Goal: Transaction & Acquisition: Subscribe to service/newsletter

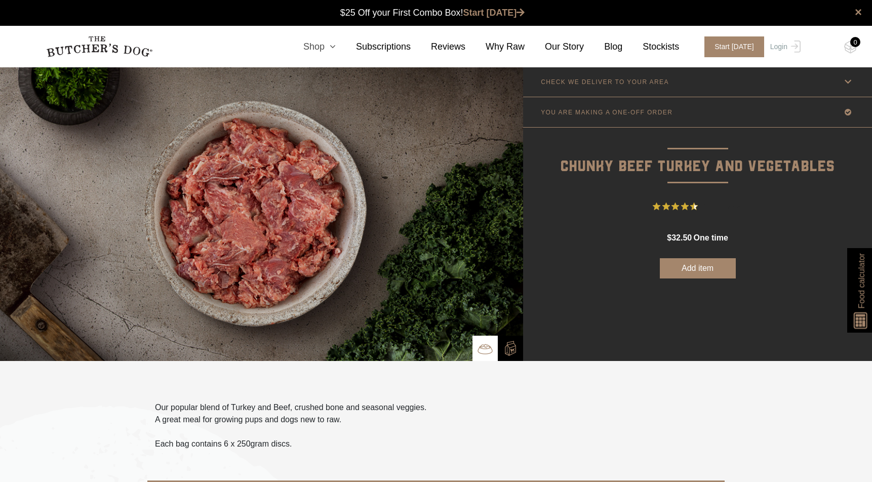
click at [320, 48] on link "Shop" at bounding box center [309, 47] width 53 height 14
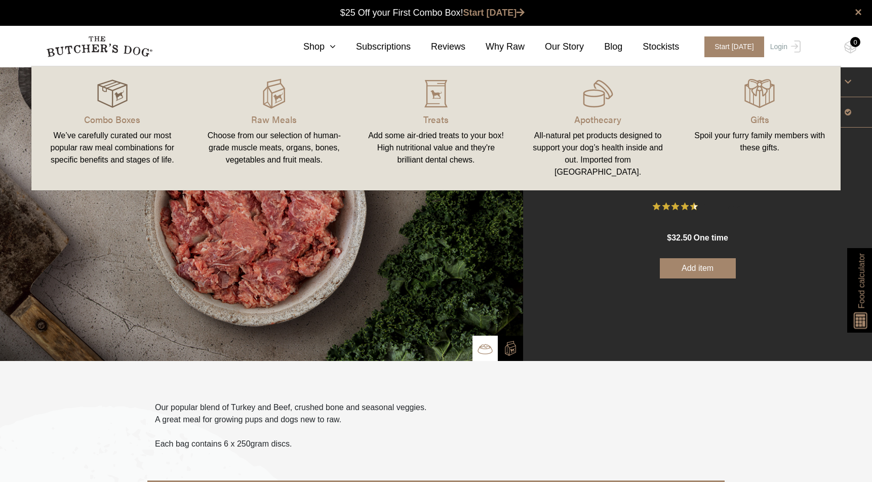
click at [122, 92] on img at bounding box center [112, 94] width 30 height 30
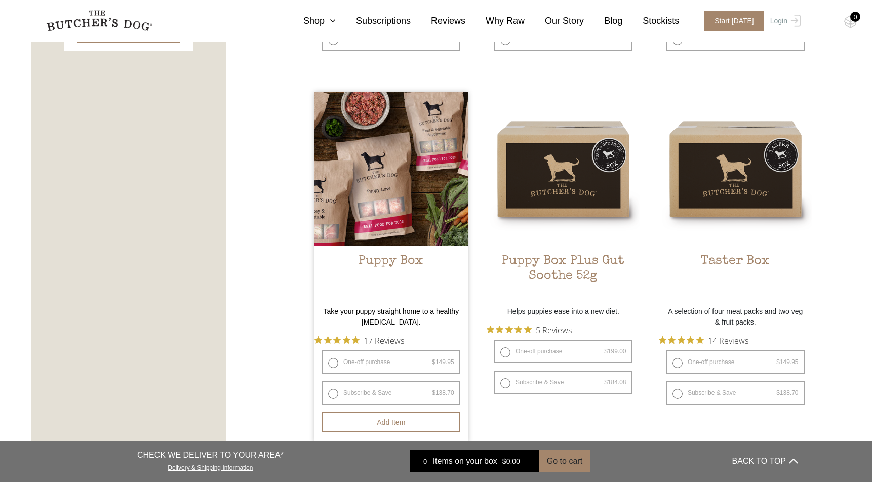
scroll to position [584, 0]
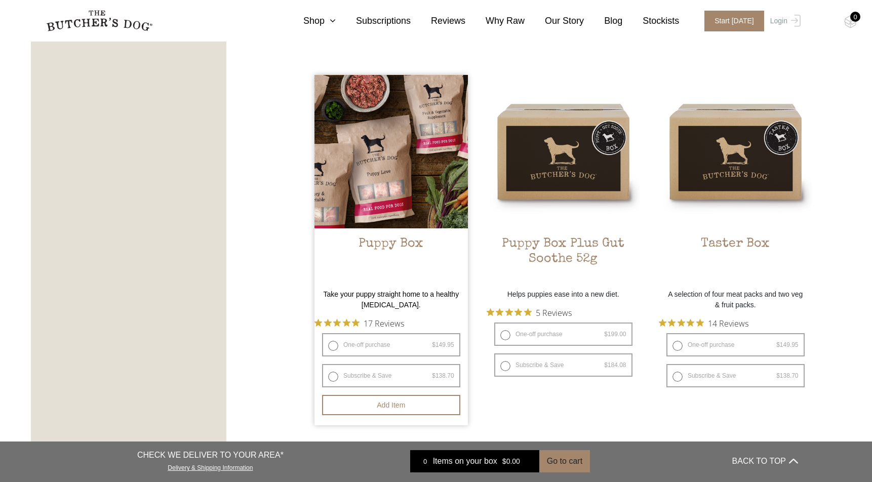
click at [394, 179] on img at bounding box center [391, 151] width 153 height 153
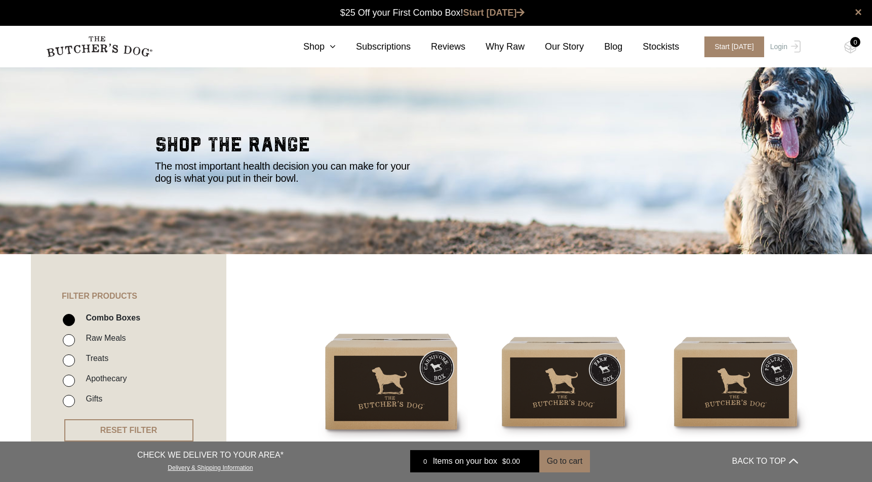
scroll to position [0, 0]
click at [390, 45] on link "Subscriptions" at bounding box center [373, 47] width 75 height 14
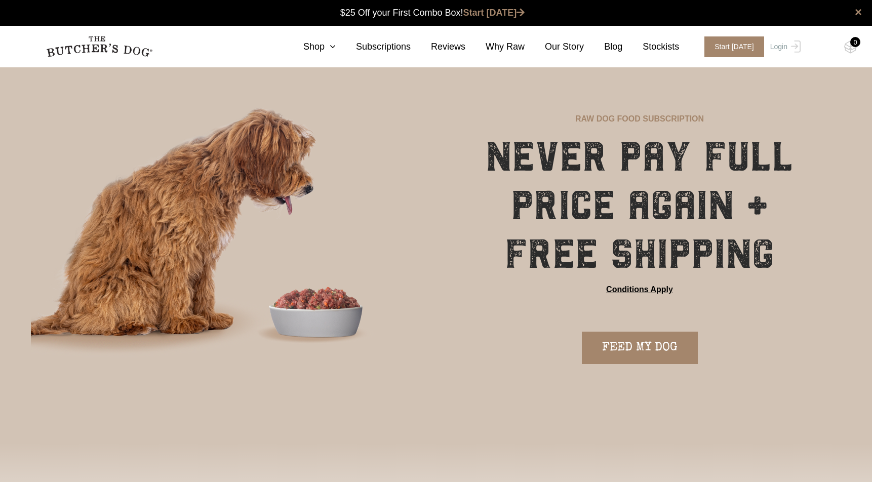
scroll to position [1, 0]
click at [318, 43] on link "Shop" at bounding box center [309, 47] width 53 height 14
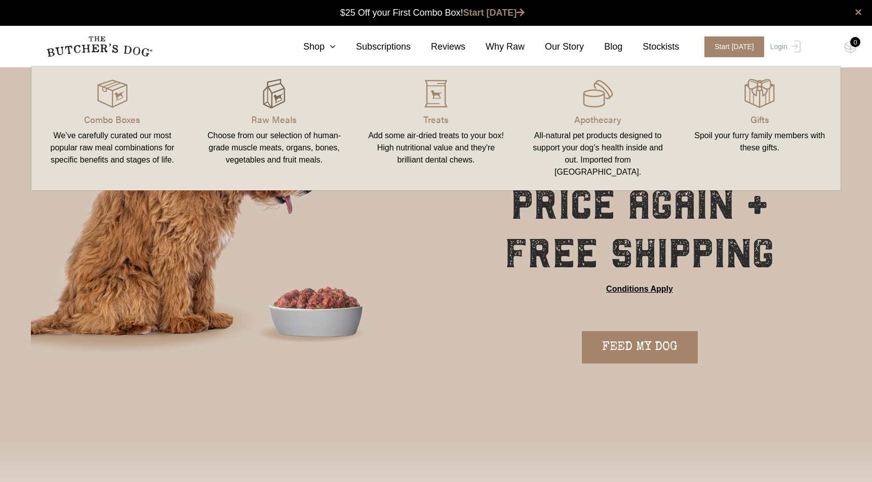
click at [279, 96] on img at bounding box center [274, 94] width 30 height 30
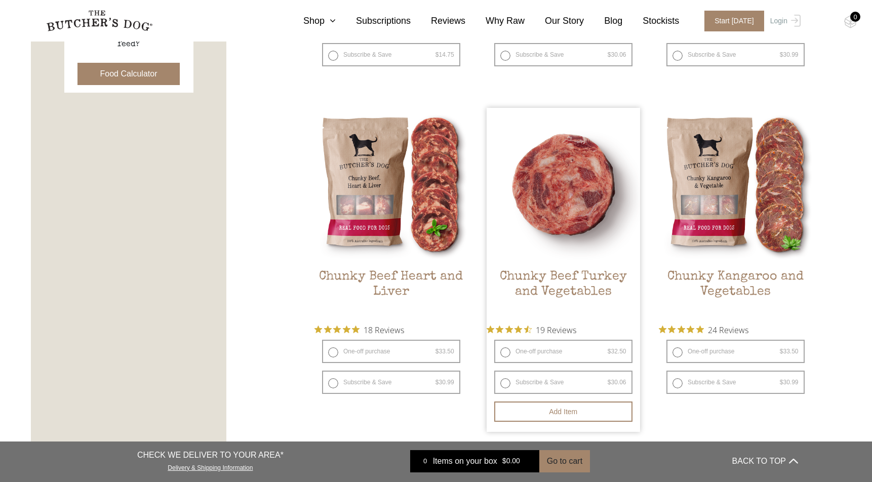
scroll to position [535, 0]
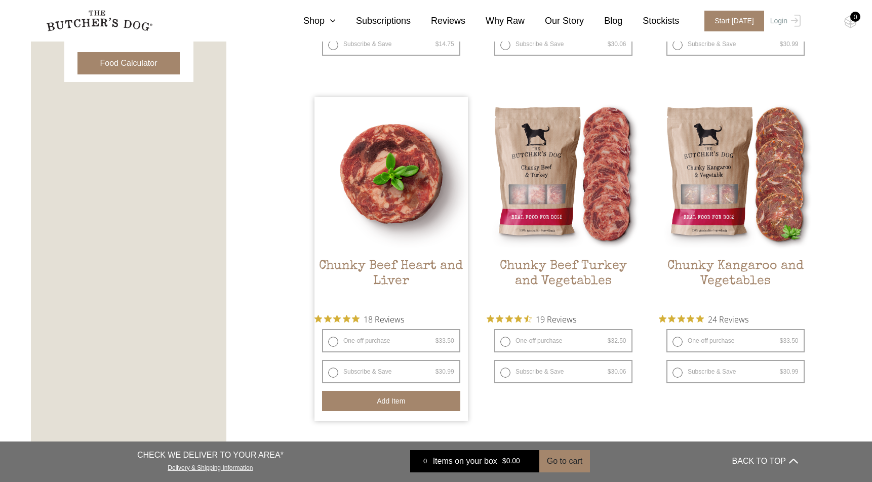
click at [402, 401] on button "Add item" at bounding box center [391, 401] width 138 height 20
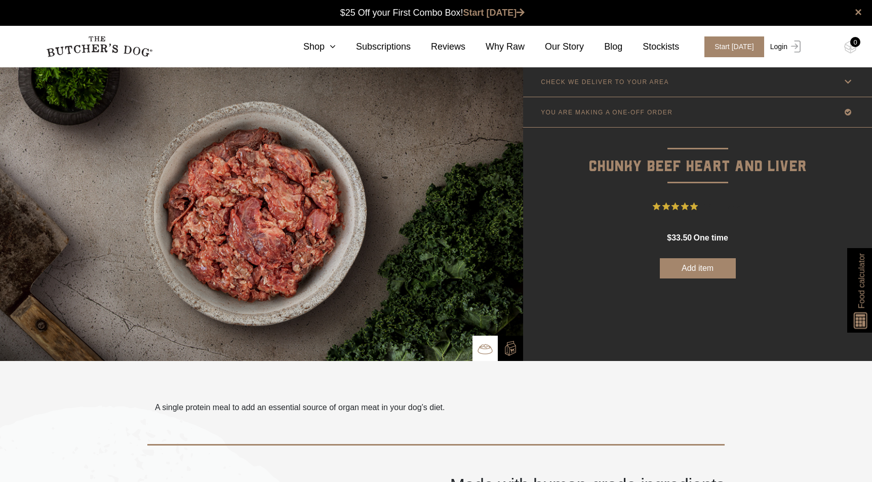
click at [786, 43] on link "Login" at bounding box center [784, 46] width 33 height 21
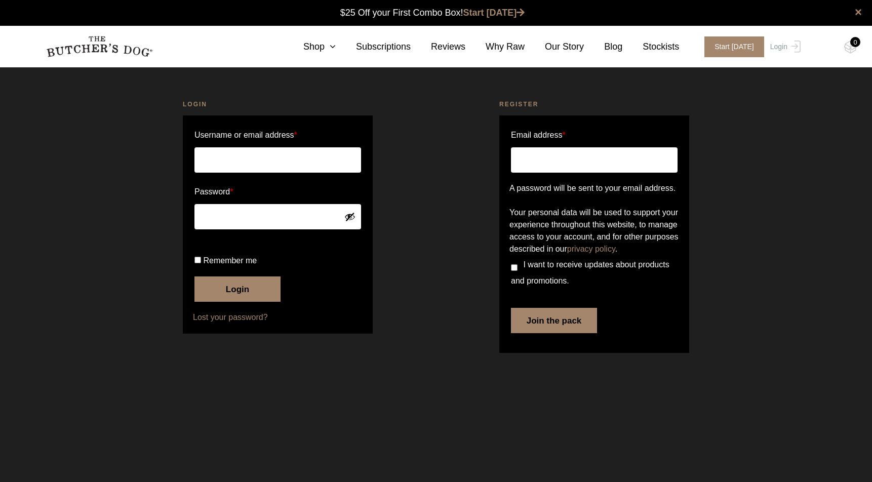
type input "[EMAIL_ADDRESS][DOMAIN_NAME]"
click at [238, 302] on button "Login" at bounding box center [238, 289] width 86 height 25
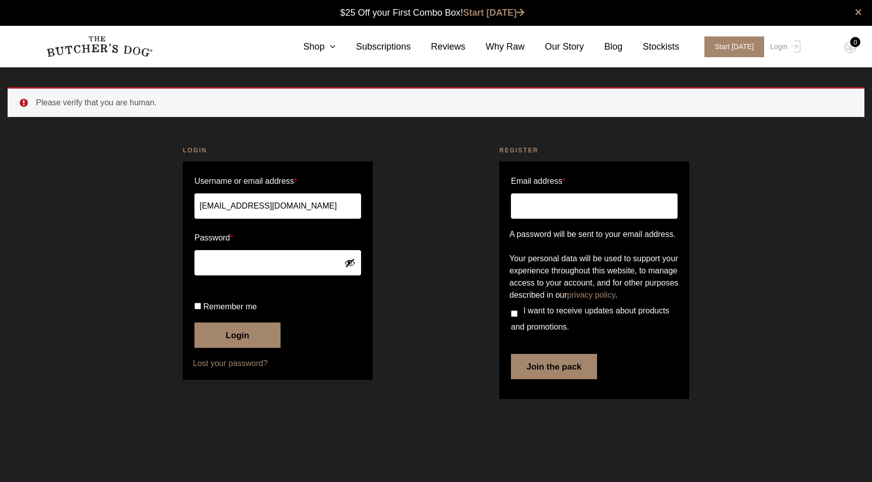
click at [235, 348] on button "Login" at bounding box center [238, 335] width 86 height 25
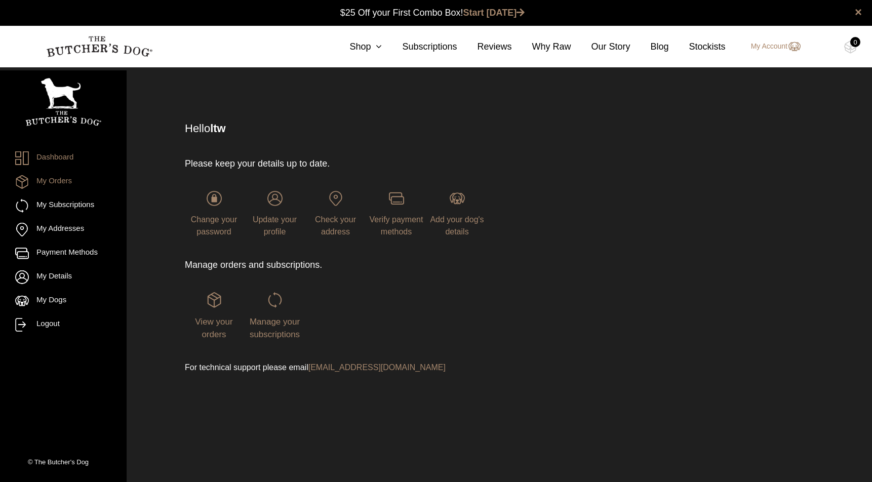
click at [52, 184] on link "My Orders" at bounding box center [63, 182] width 96 height 14
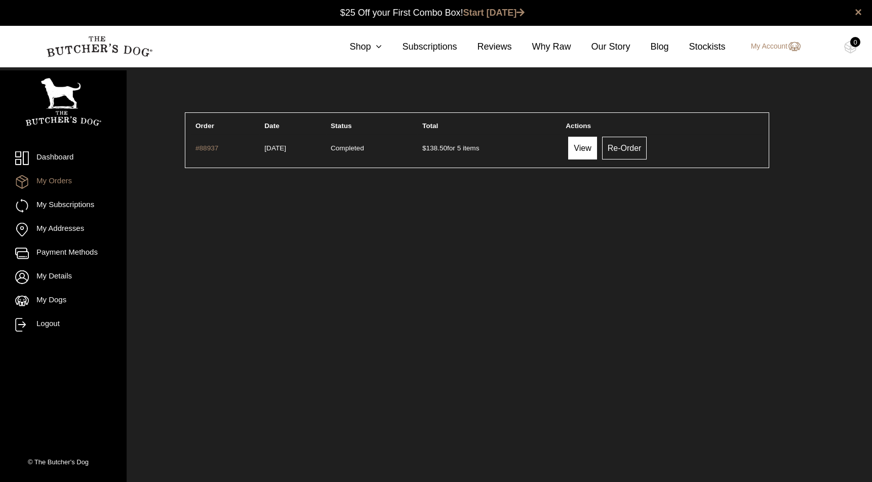
click at [597, 143] on link "View" at bounding box center [582, 148] width 28 height 23
click at [366, 47] on link "Shop" at bounding box center [355, 47] width 53 height 14
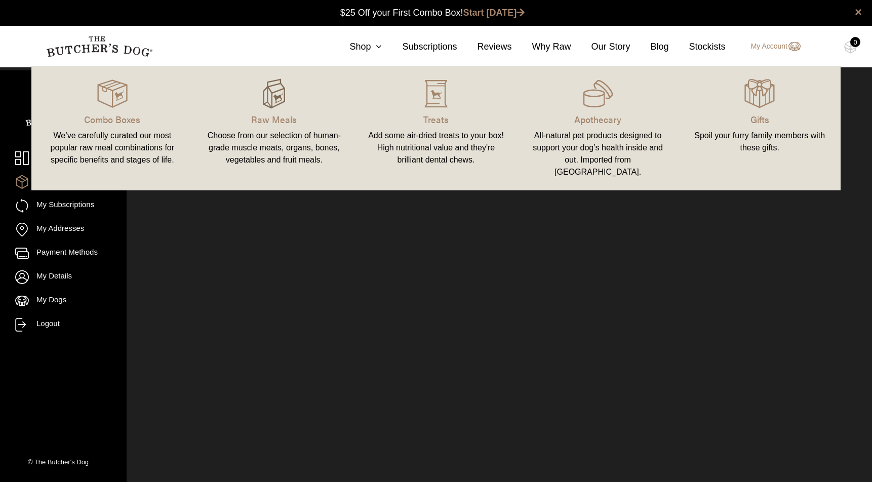
click at [277, 98] on img at bounding box center [274, 94] width 30 height 30
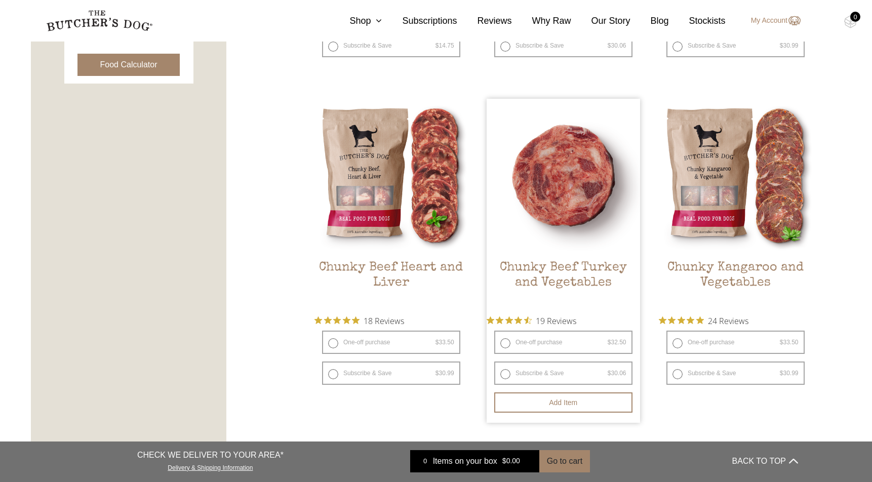
scroll to position [535, 0]
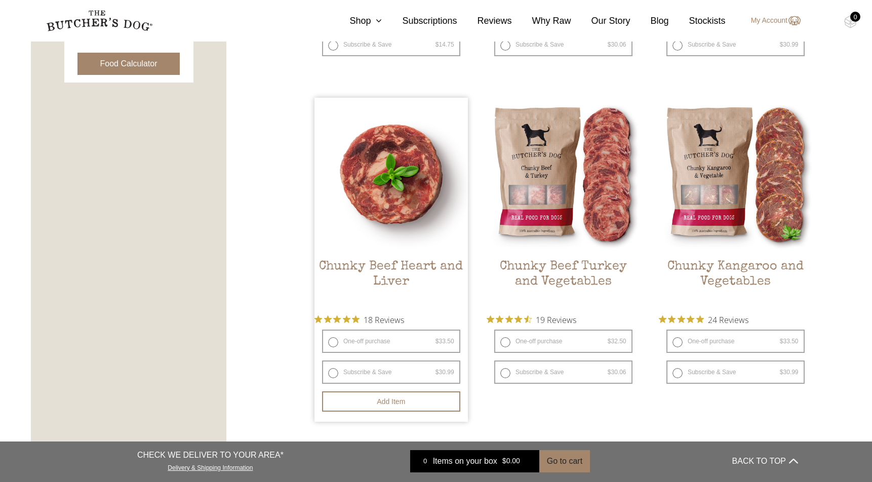
click at [334, 371] on label "Subscribe & Save $ 33.50 Original price was: $33.50. $ 30.99 Current price is: …" at bounding box center [391, 372] width 138 height 23
radio input "true"
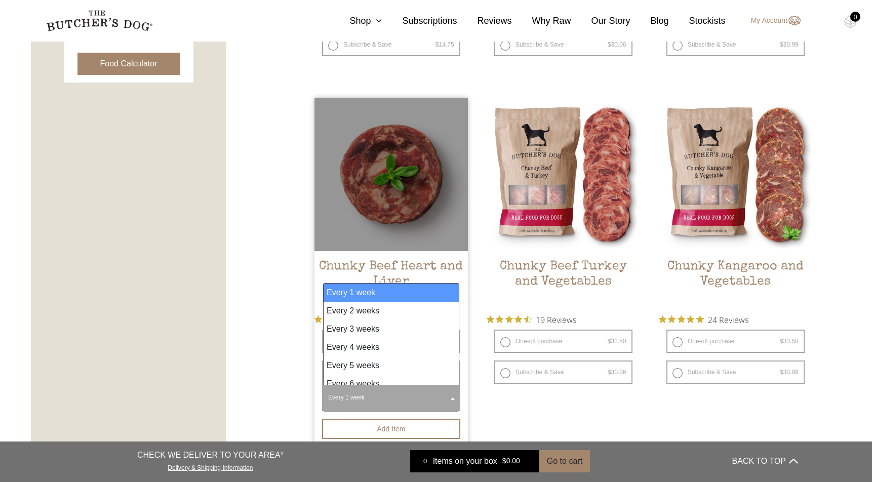
click at [390, 400] on span "Every 1 week" at bounding box center [391, 399] width 134 height 26
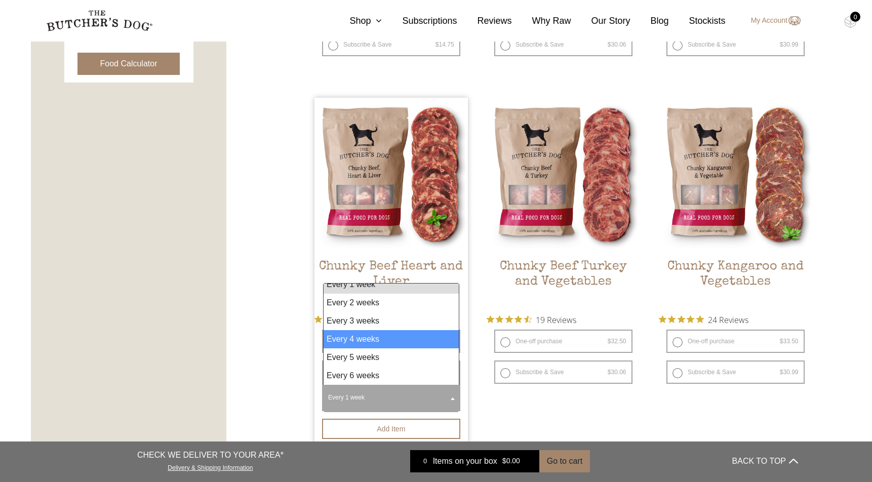
scroll to position [8, 0]
select select "4_week"
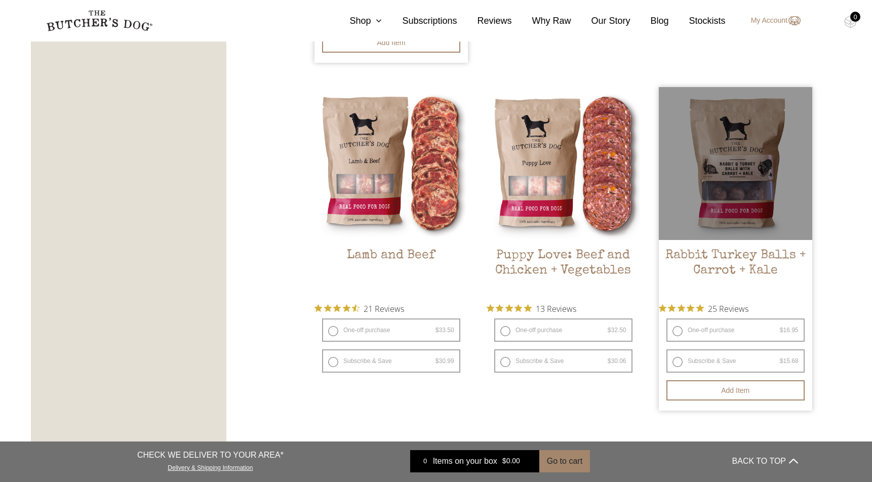
scroll to position [922, 0]
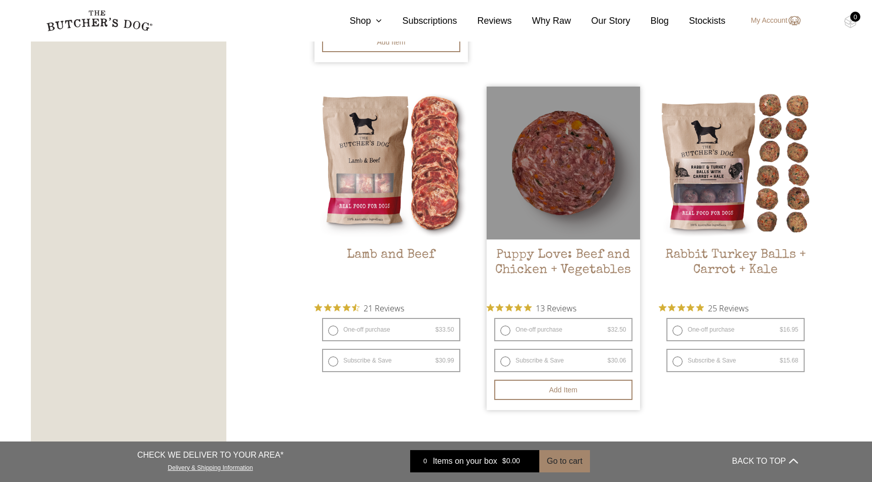
click at [560, 361] on label "Subscribe & Save $ 32.50 Original price was: $32.50. $ 30.06 Current price is: …" at bounding box center [563, 360] width 138 height 23
radio input "true"
radio input "false"
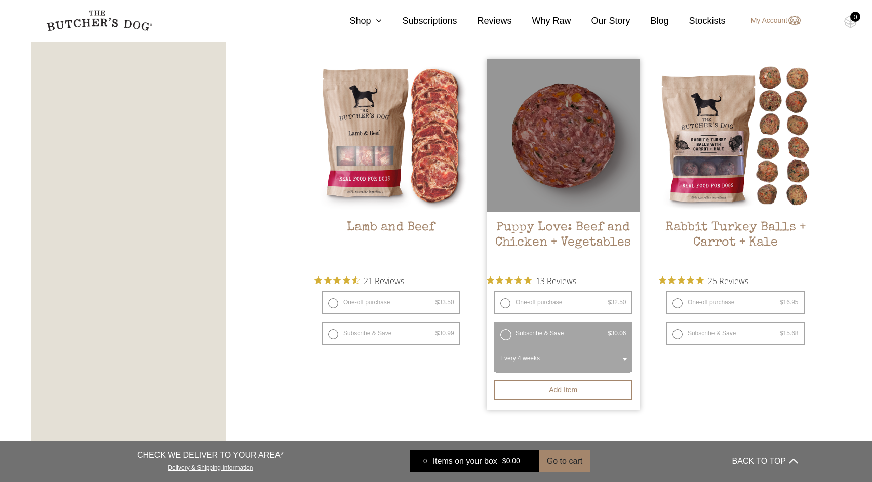
click at [559, 361] on span "Every 4 weeks" at bounding box center [563, 360] width 134 height 26
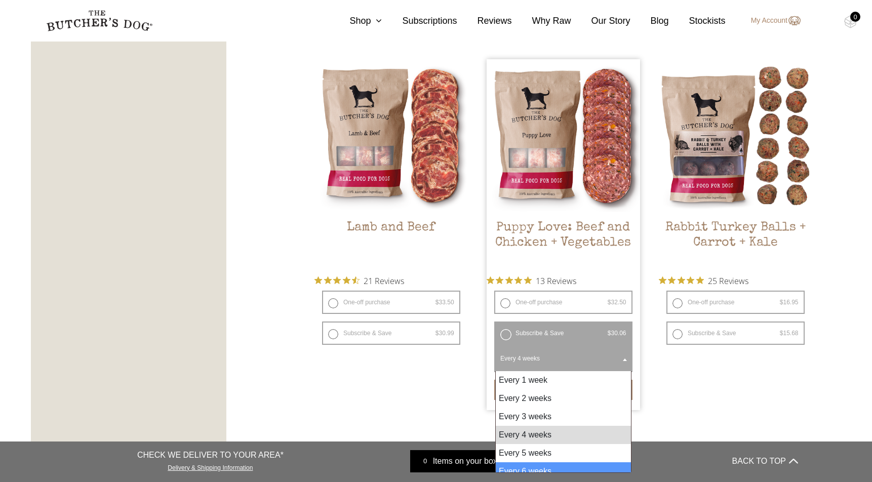
select select "6_week"
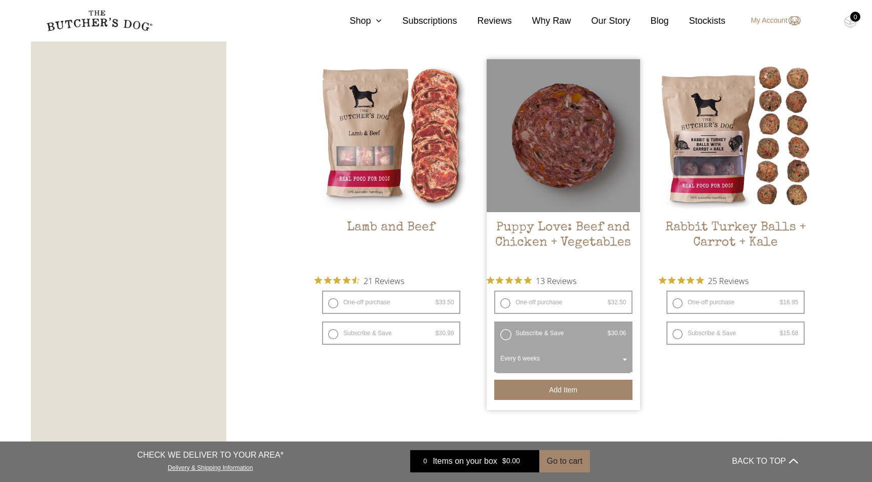
click at [594, 391] on button "Add item" at bounding box center [563, 390] width 138 height 20
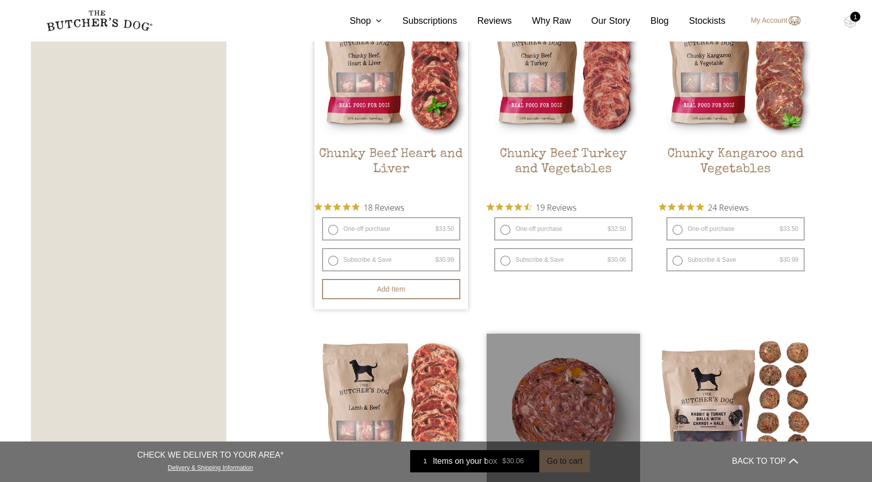
scroll to position [647, 0]
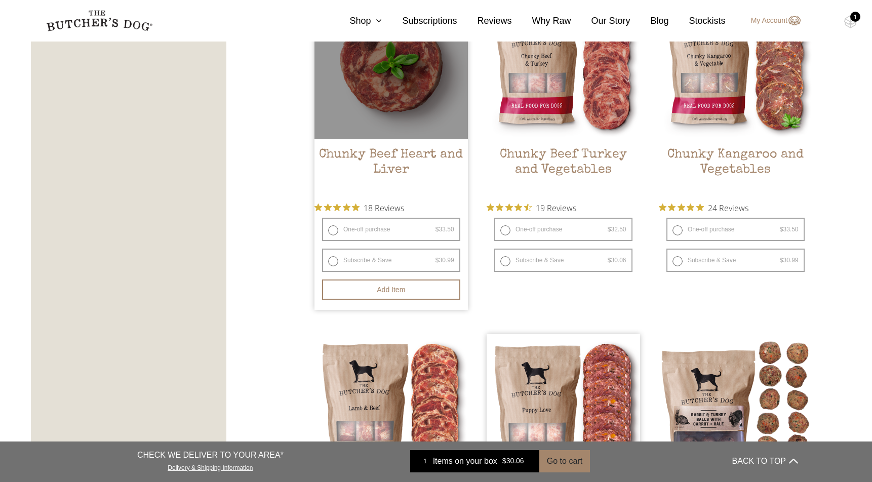
click at [378, 260] on label "Subscribe & Save $ 33.50 Original price was: $33.50. $ 30.99 Current price is: …" at bounding box center [391, 260] width 138 height 23
radio input "true"
select select "6_week"
radio input "false"
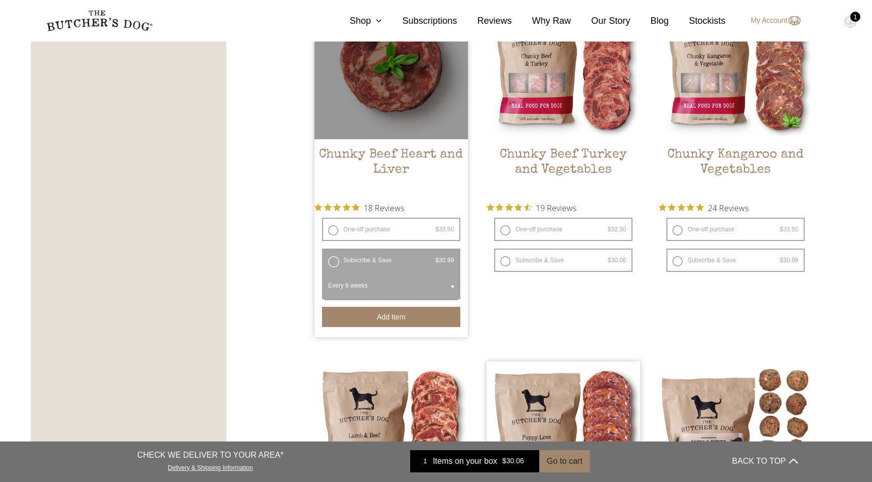
click at [380, 311] on button "Add item" at bounding box center [391, 317] width 138 height 20
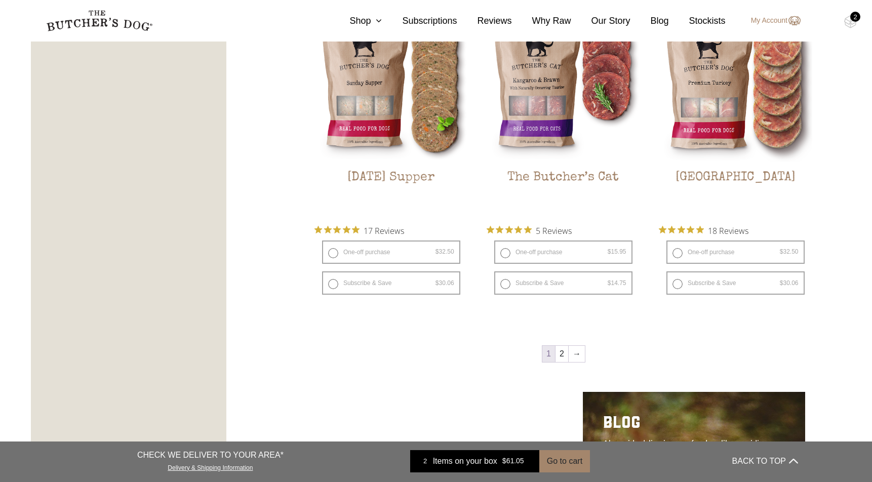
scroll to position [1344, 0]
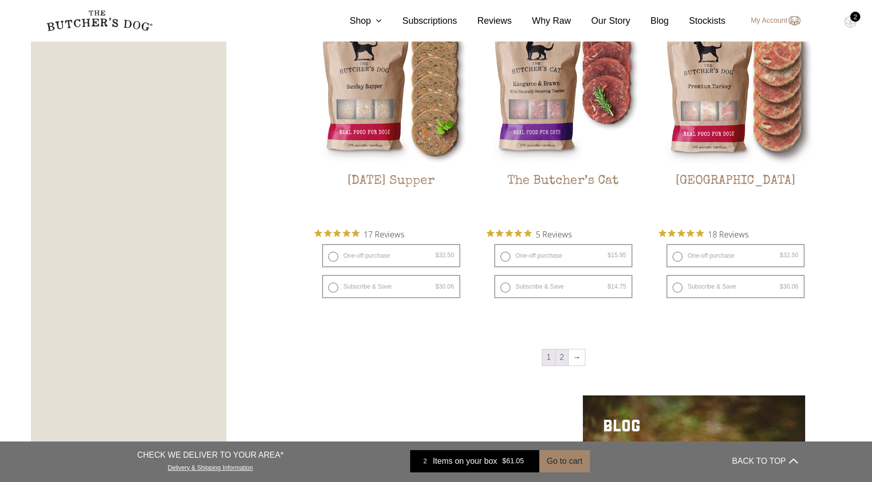
click at [562, 362] on link "2" at bounding box center [562, 358] width 13 height 16
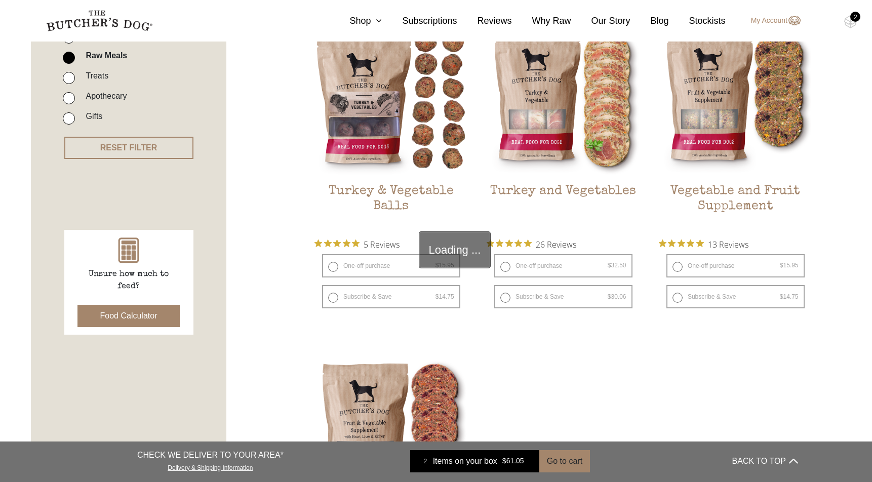
scroll to position [229, 0]
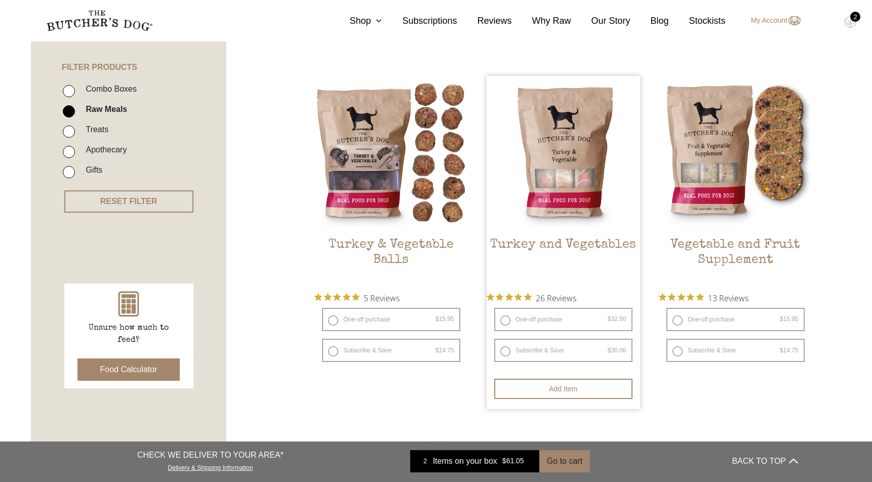
click at [571, 346] on label "Subscribe & Save $ 32.50 Original price was: $32.50. $ 30.06 Current price is: …" at bounding box center [563, 350] width 138 height 23
radio input "true"
select select "6_week"
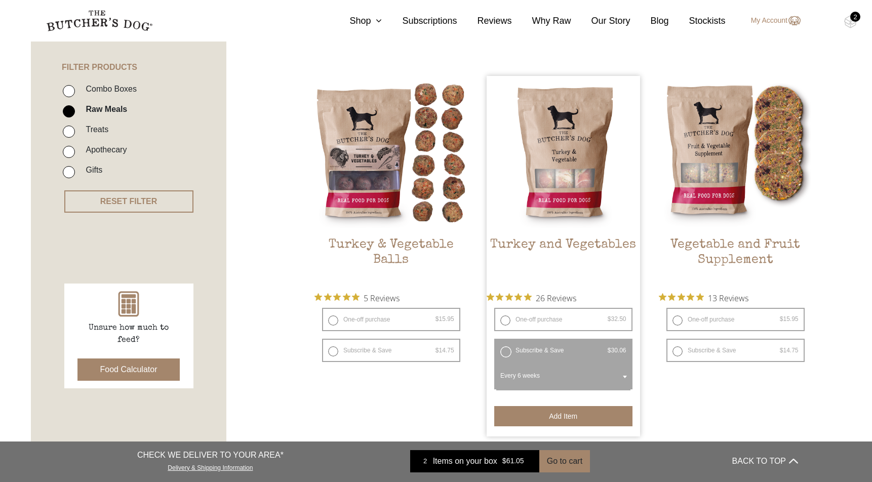
click at [555, 406] on button "Add item" at bounding box center [563, 416] width 138 height 20
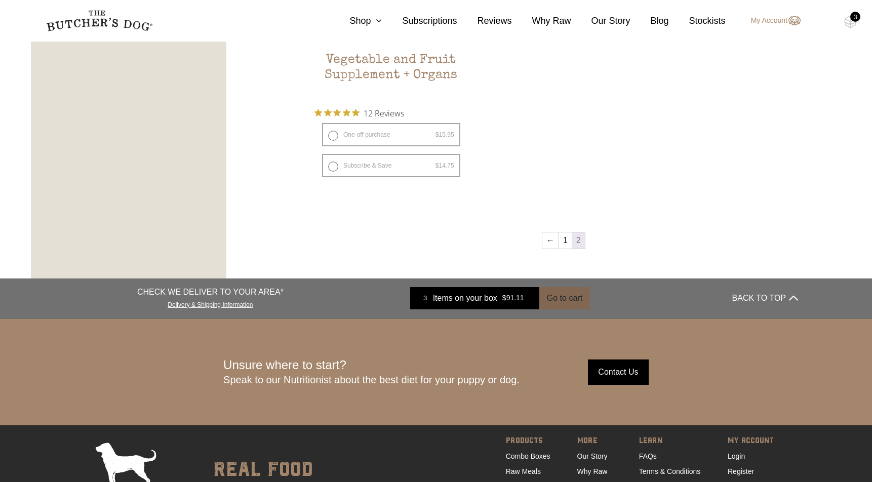
scroll to position [777, 0]
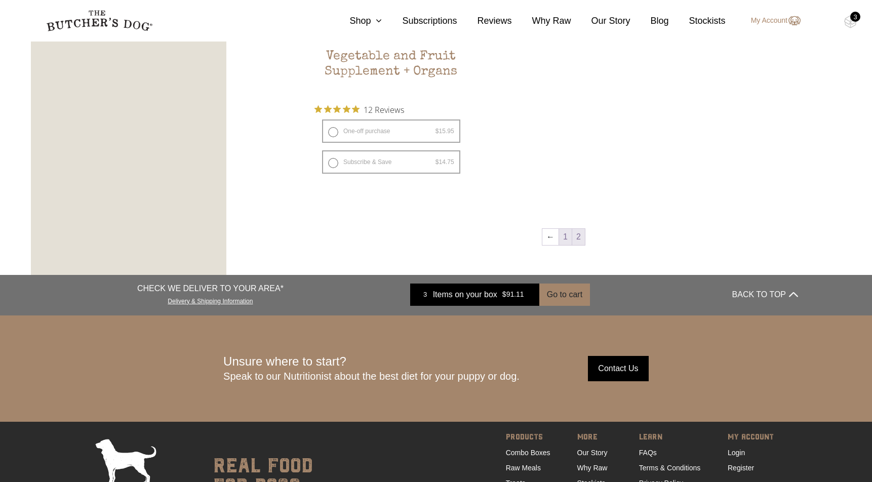
click at [565, 229] on link "1" at bounding box center [565, 237] width 13 height 16
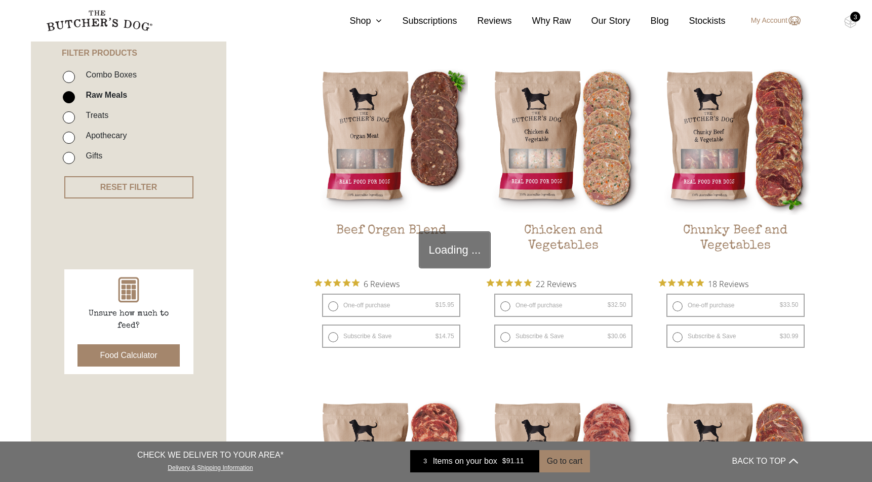
scroll to position [229, 0]
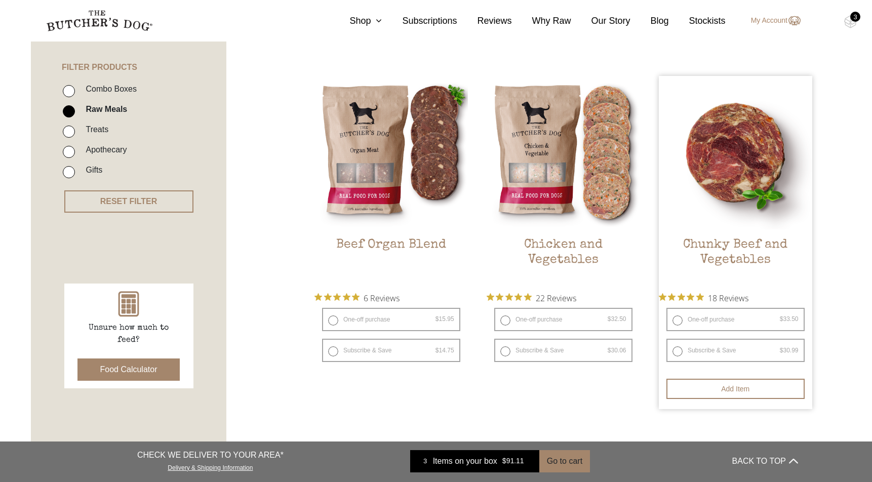
click at [747, 354] on label "Subscribe & Save $ 33.50 Original price was: $33.50. $ 30.99 Current price is: …" at bounding box center [736, 350] width 138 height 23
radio input "true"
select select "6_week"
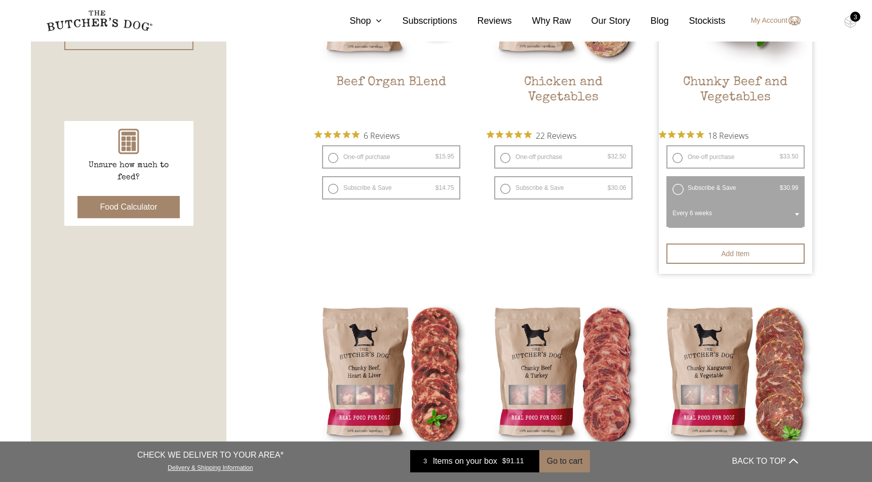
scroll to position [385, 0]
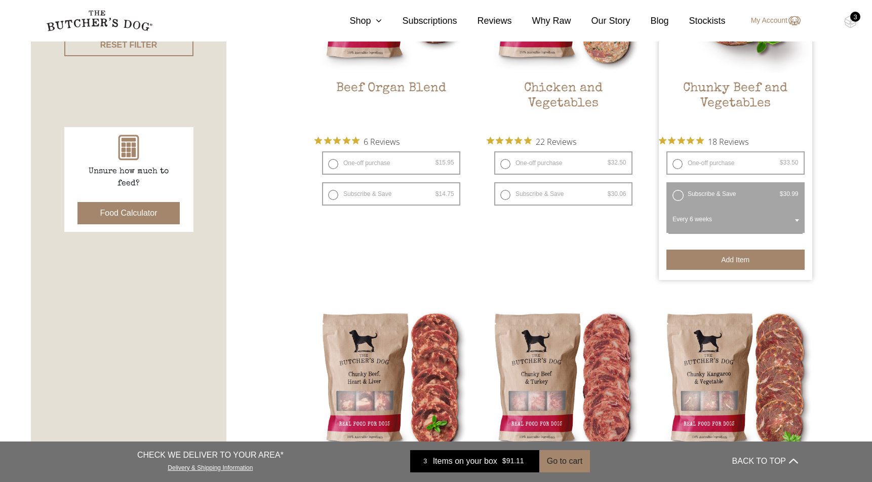
click at [742, 250] on button "Add item" at bounding box center [736, 260] width 138 height 20
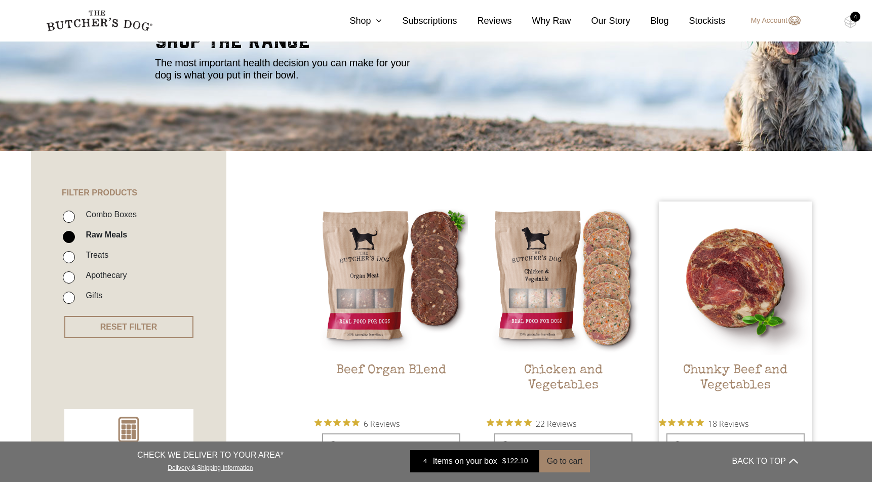
scroll to position [75, 0]
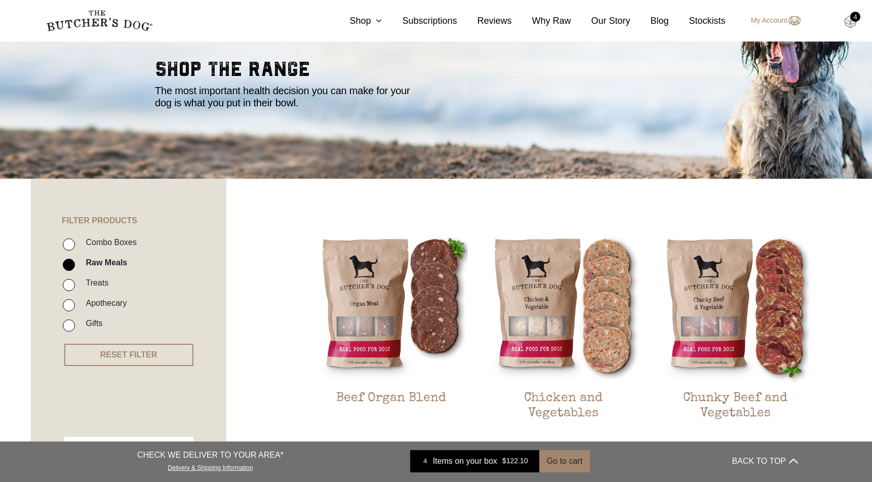
click at [847, 22] on img at bounding box center [850, 21] width 13 height 13
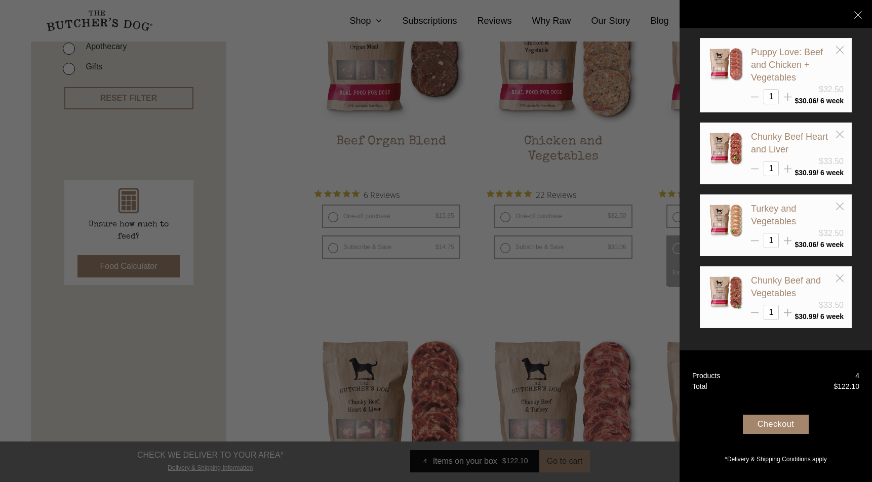
scroll to position [333, 0]
click at [753, 460] on link "*Delivery & Shipping Conditions apply" at bounding box center [776, 458] width 192 height 12
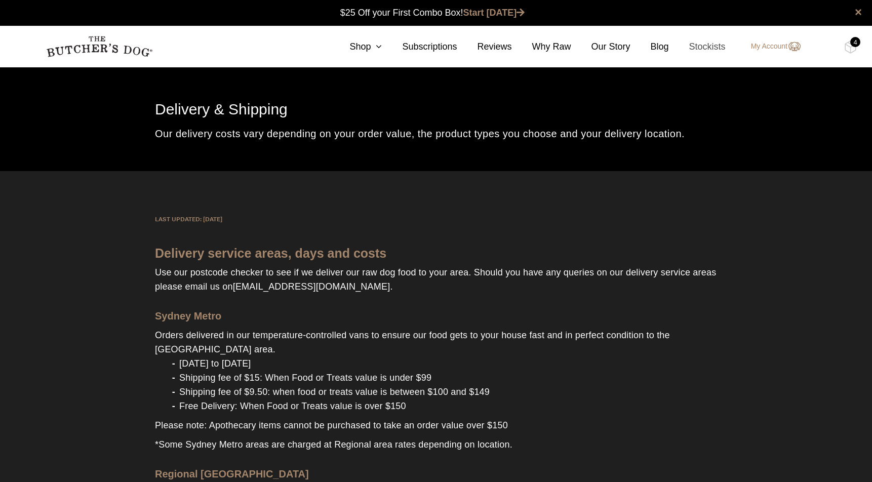
click at [707, 43] on link "Stockists" at bounding box center [697, 47] width 57 height 14
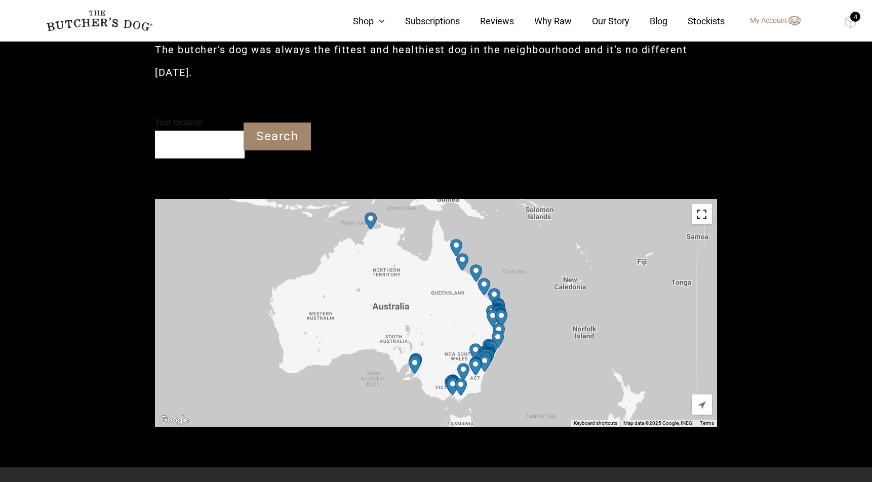
scroll to position [257, 0]
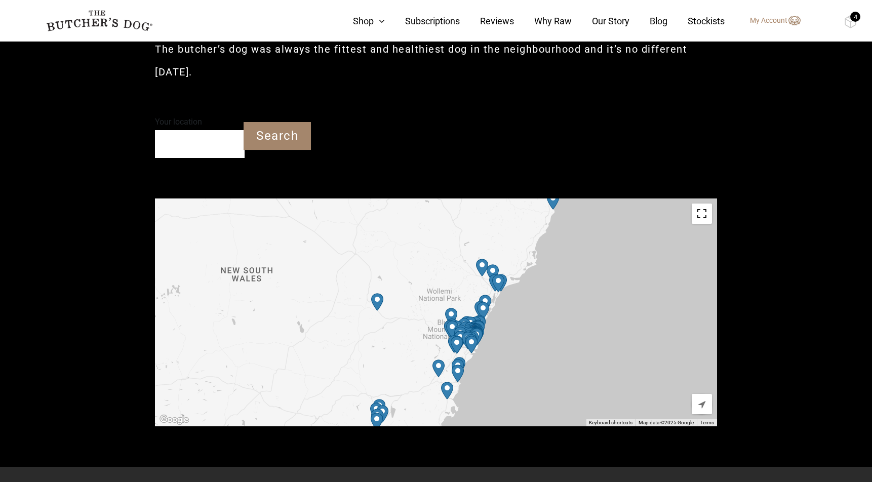
drag, startPoint x: 510, startPoint y: 372, endPoint x: 514, endPoint y: 308, distance: 64.4
click at [514, 308] on div at bounding box center [436, 313] width 562 height 228
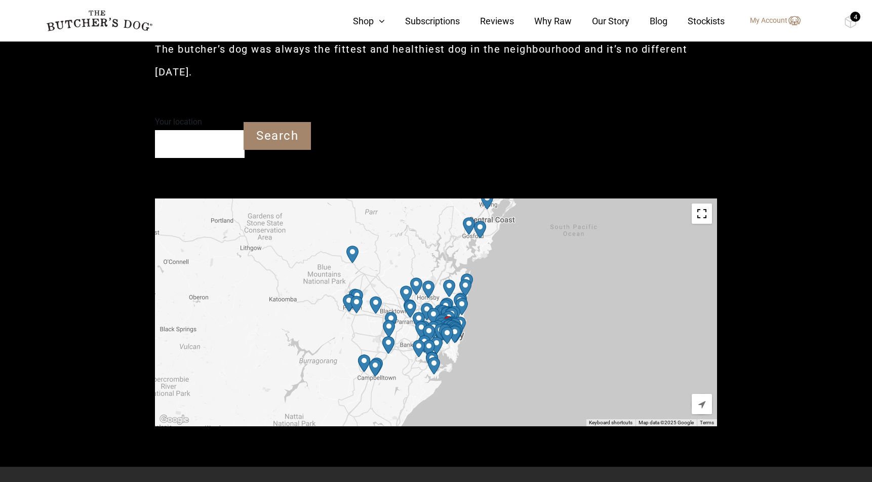
drag, startPoint x: 423, startPoint y: 335, endPoint x: 520, endPoint y: 241, distance: 135.0
click at [521, 241] on div at bounding box center [436, 313] width 562 height 228
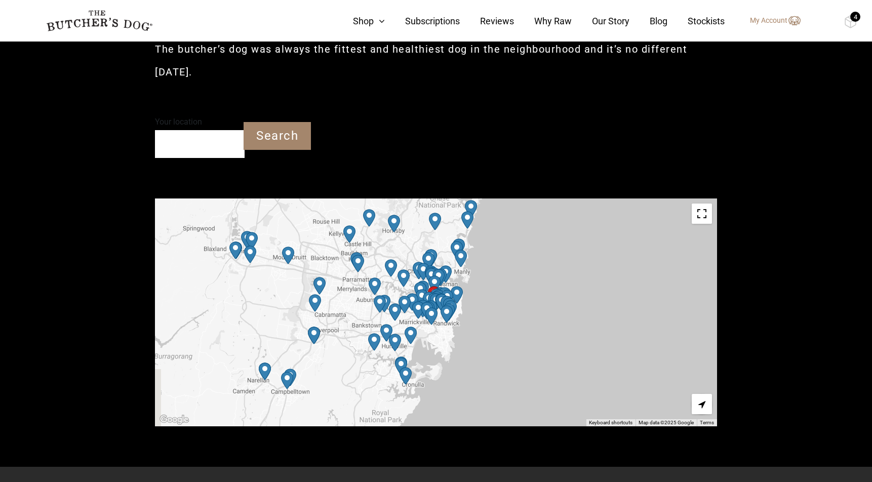
drag, startPoint x: 463, startPoint y: 338, endPoint x: 508, endPoint y: 247, distance: 100.8
click at [508, 247] on div at bounding box center [436, 313] width 562 height 228
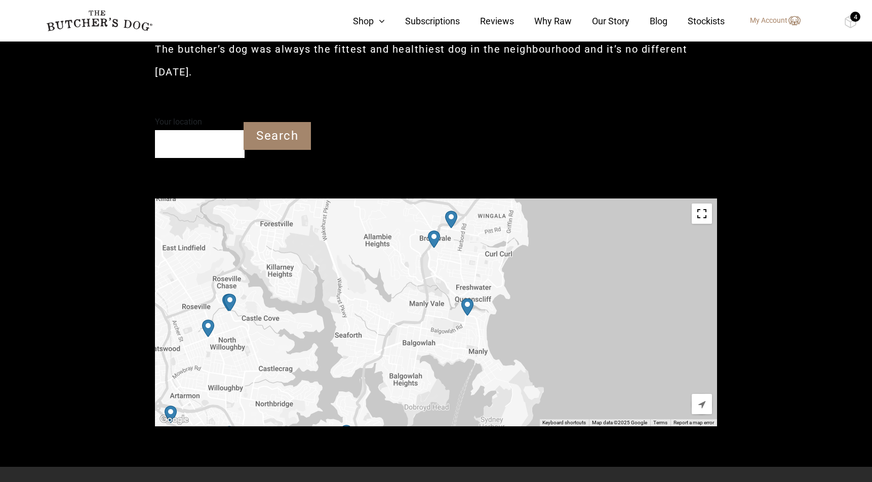
drag, startPoint x: 252, startPoint y: 233, endPoint x: 597, endPoint y: 304, distance: 351.7
click at [597, 304] on div at bounding box center [436, 313] width 562 height 228
click at [470, 298] on img "Harris Farm Markets – Manly (Treats Only)" at bounding box center [467, 307] width 12 height 18
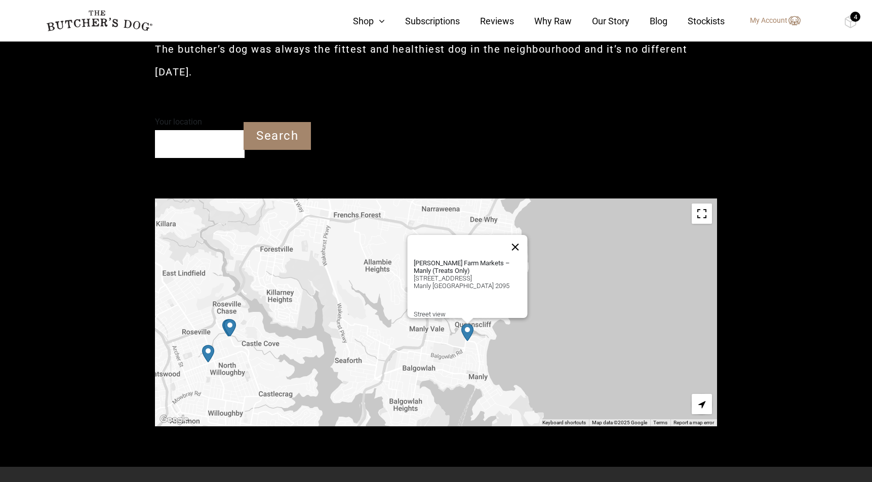
click at [521, 235] on button "Close" at bounding box center [515, 247] width 24 height 24
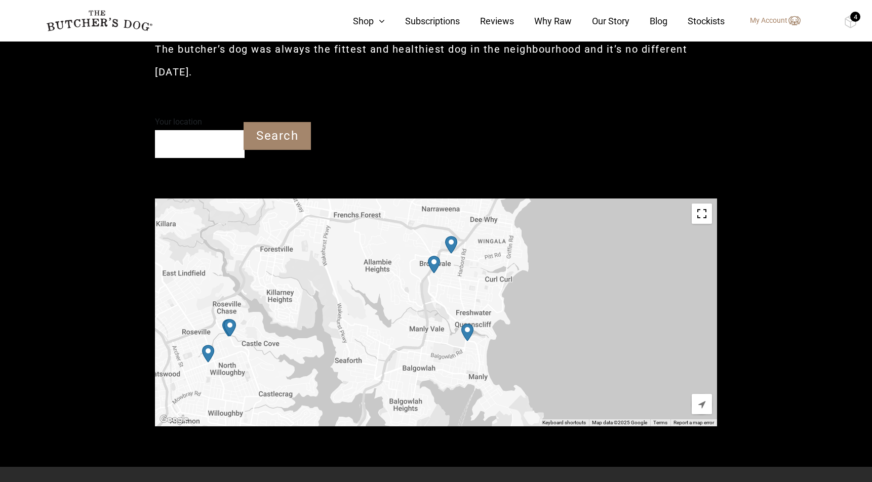
click at [438, 256] on img "PetO Brookvale" at bounding box center [434, 265] width 12 height 18
